Goal: Task Accomplishment & Management: Manage account settings

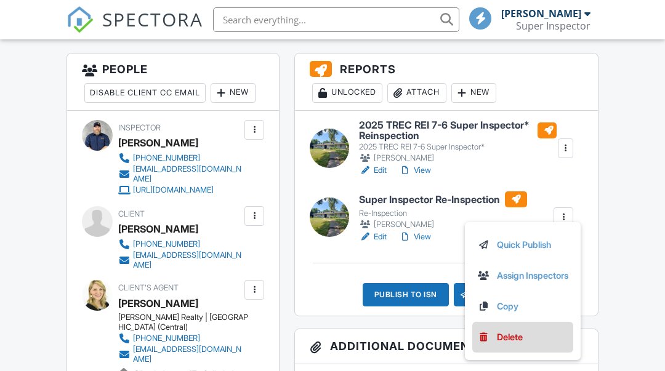
click at [511, 338] on div "Delete" at bounding box center [510, 337] width 26 height 14
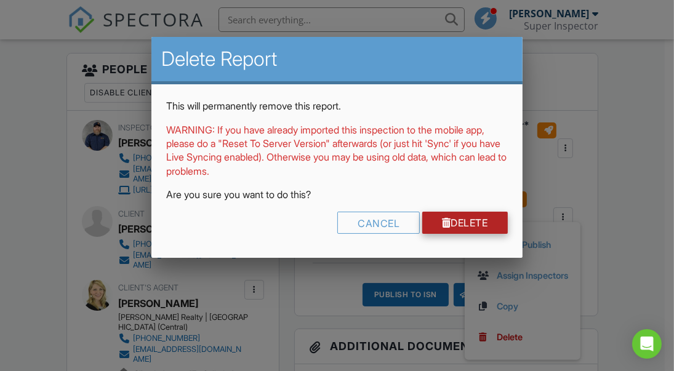
click at [469, 220] on link "Delete" at bounding box center [465, 223] width 86 height 22
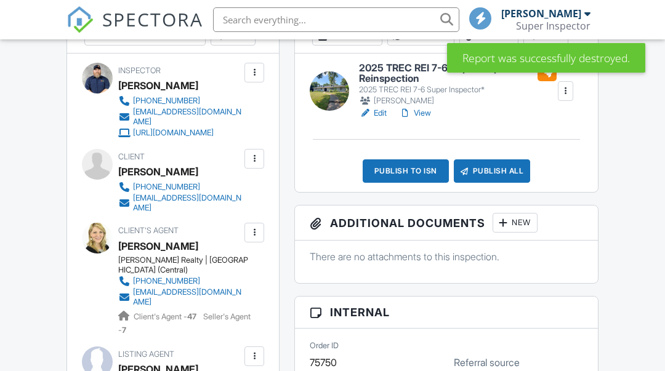
scroll to position [366, 0]
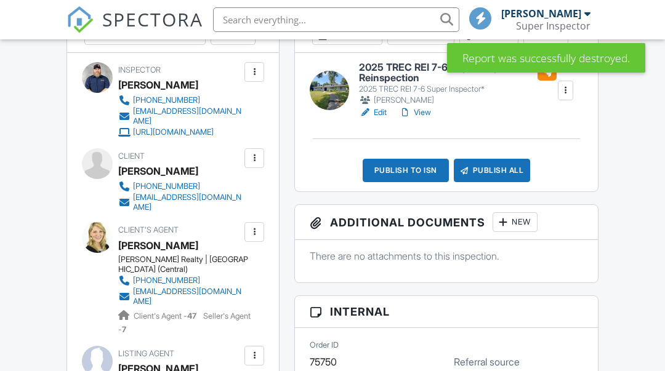
click at [413, 169] on div "Publish to ISN" at bounding box center [405, 170] width 86 height 23
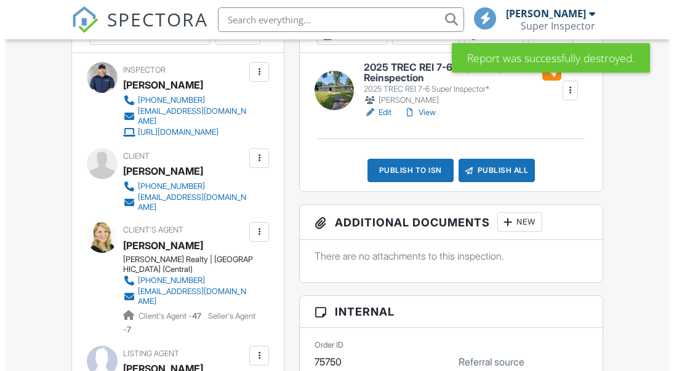
scroll to position [0, 0]
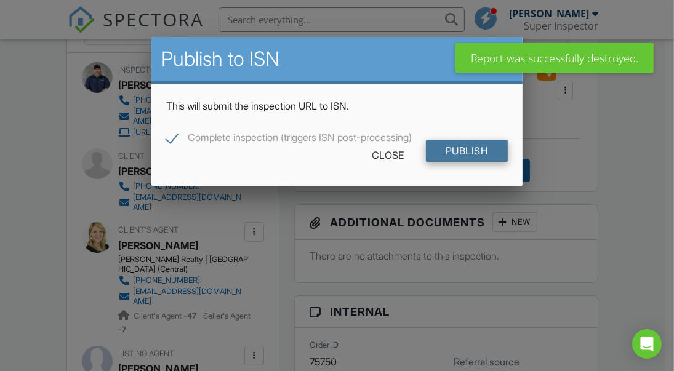
click at [465, 156] on input "Publish" at bounding box center [467, 151] width 82 height 22
